Goal: Task Accomplishment & Management: Manage account settings

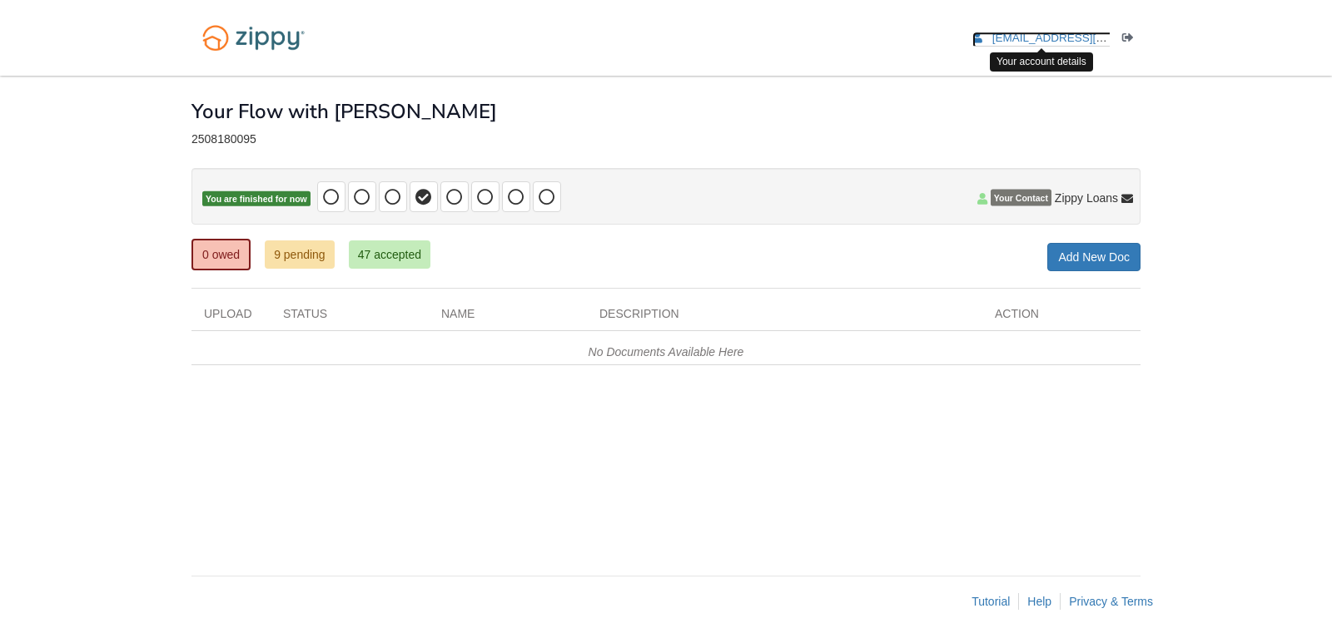
click at [1065, 32] on span "[EMAIL_ADDRESS][DOMAIN_NAME]" at bounding box center [1087, 38] width 191 height 12
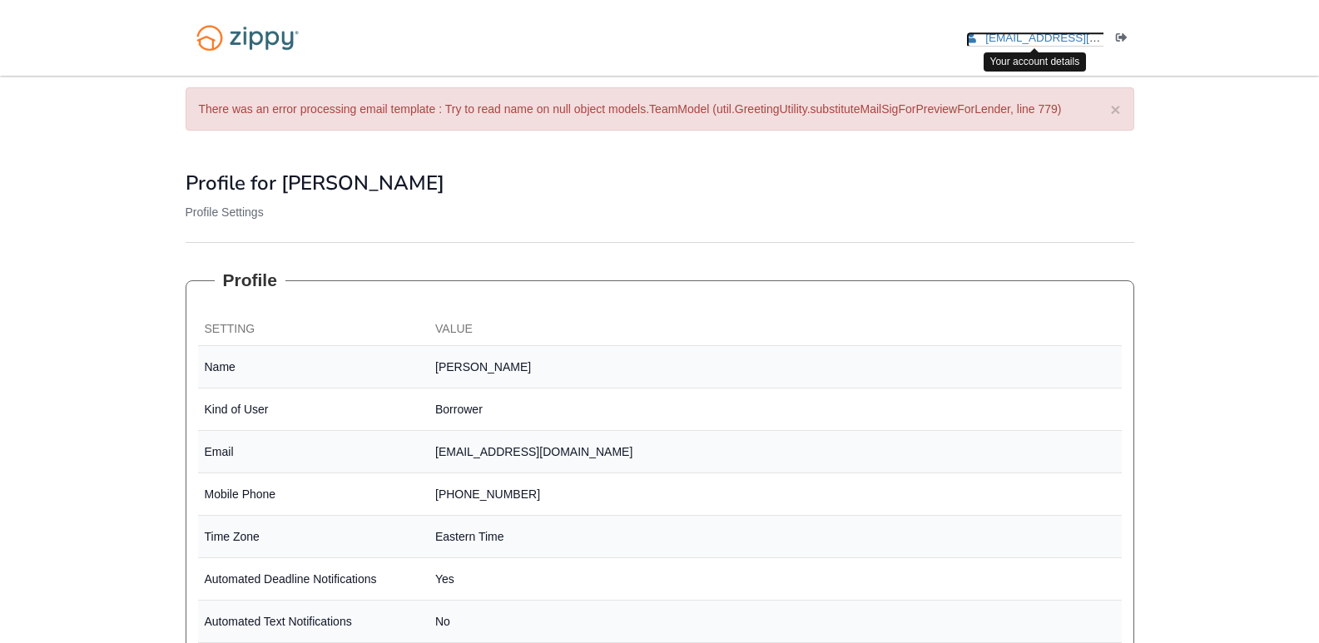
click at [1059, 32] on span "[EMAIL_ADDRESS][DOMAIN_NAME]" at bounding box center [1081, 38] width 191 height 12
click at [1113, 42] on ul "adominguez6804@gmail.com Logout" at bounding box center [1041, 38] width 186 height 16
click at [1118, 38] on icon "Log out" at bounding box center [1122, 38] width 12 height 12
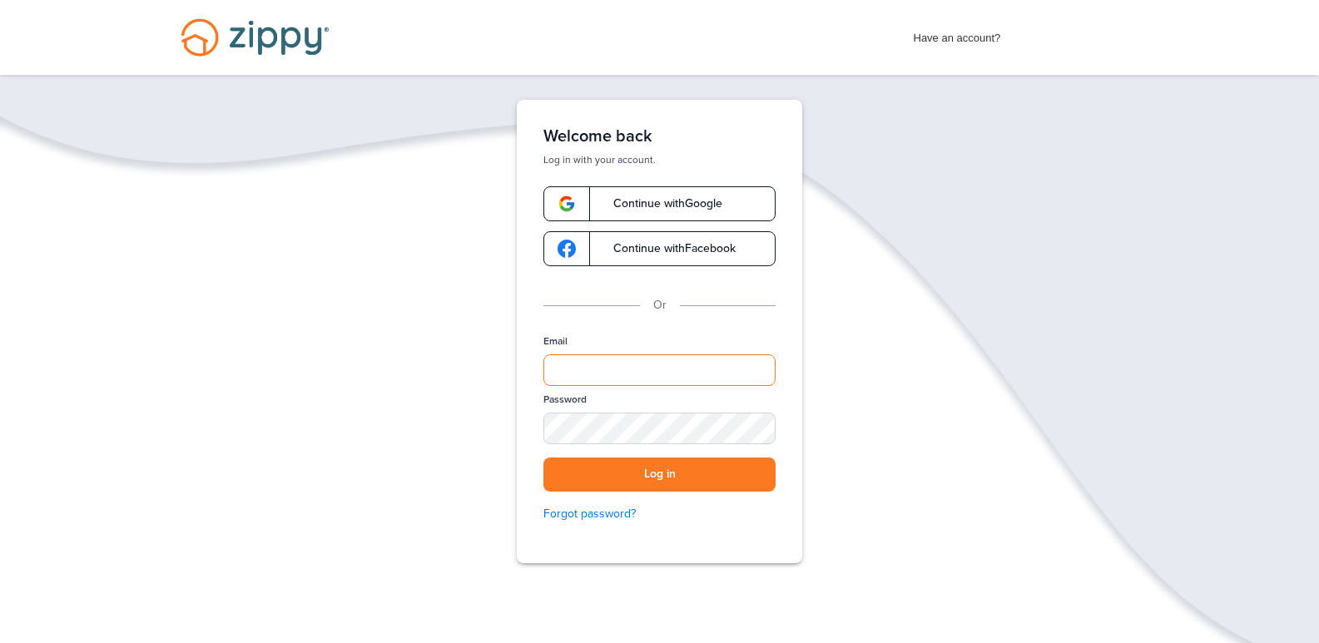
click at [632, 382] on input "Email" at bounding box center [660, 371] width 232 height 32
type input "**********"
drag, startPoint x: 762, startPoint y: 424, endPoint x: 749, endPoint y: 425, distance: 12.6
click at [761, 424] on div "SHOW" at bounding box center [755, 430] width 37 height 16
click at [544, 458] on button "Log in" at bounding box center [660, 475] width 232 height 34
